Goal: Communication & Community: Answer question/provide support

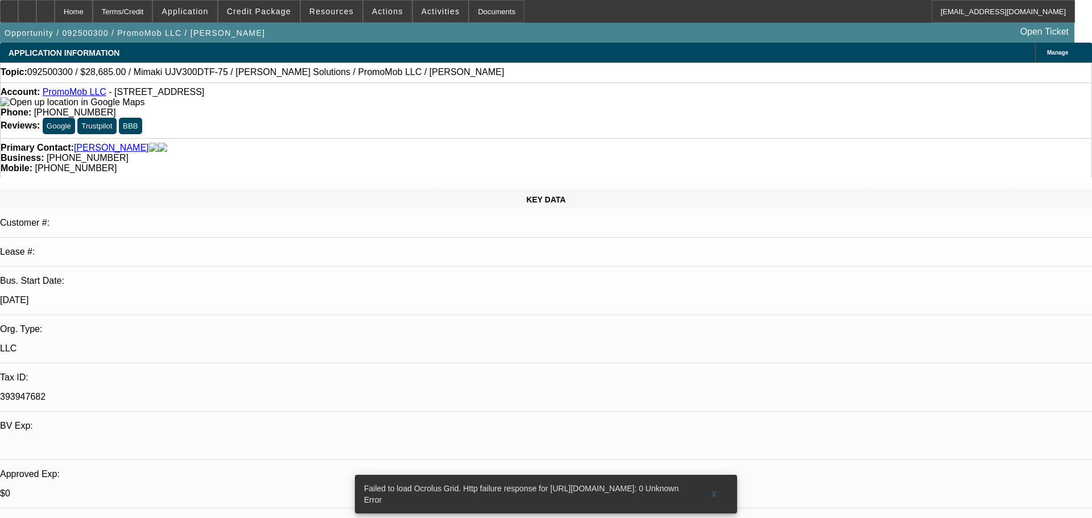
select select "0"
select select "6"
select select "0"
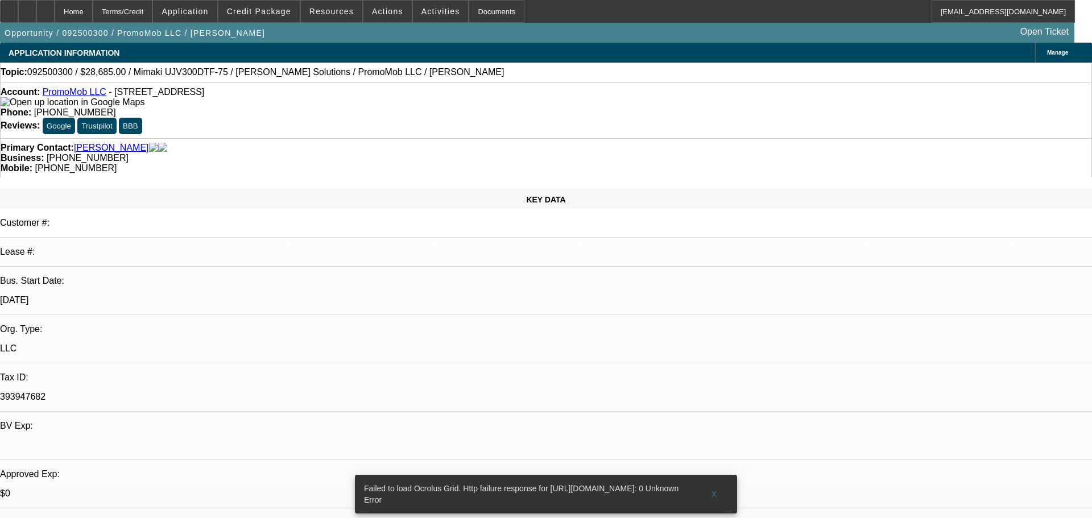
select select "0"
select select "6"
select select "0"
select select "2"
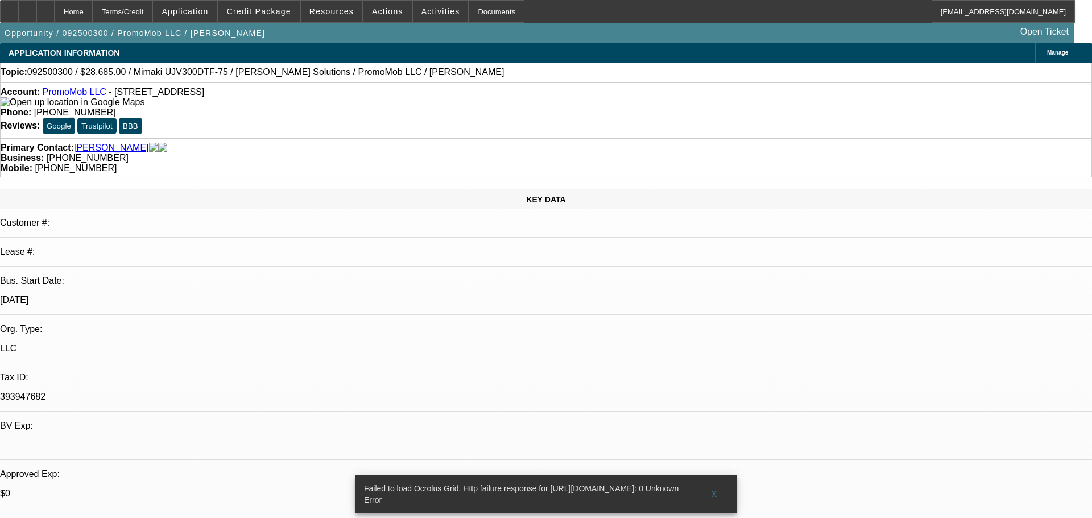
select select "2"
select select "0"
select select "6"
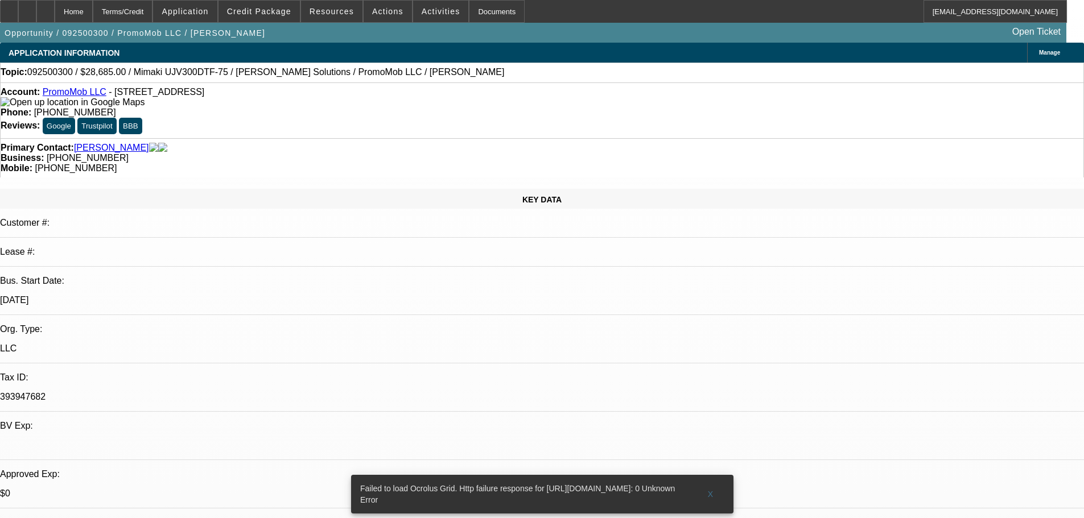
radio input "true"
type textarea "REPEAT CUSTOMER WITH A GOOD PAY HISTORY, TWO NEW DEALS DONE RECENTLY, NO ISSUES…"
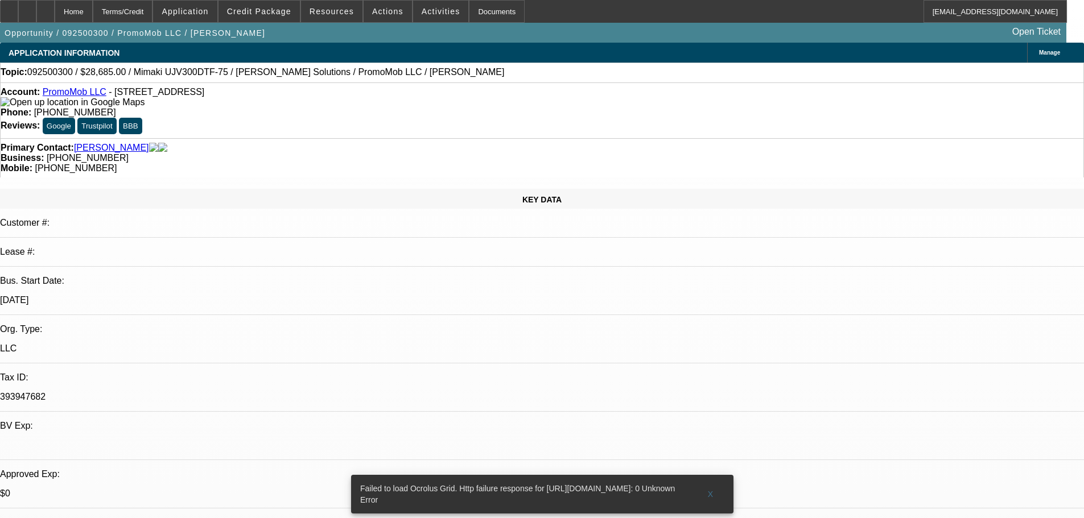
radio input "false"
radio input "true"
